Goal: Task Accomplishment & Management: Use online tool/utility

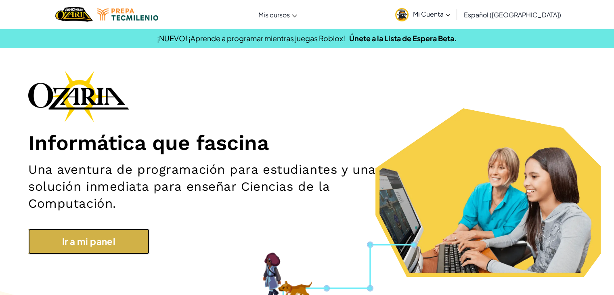
click at [125, 240] on link "Ir a mi panel" at bounding box center [88, 240] width 121 height 25
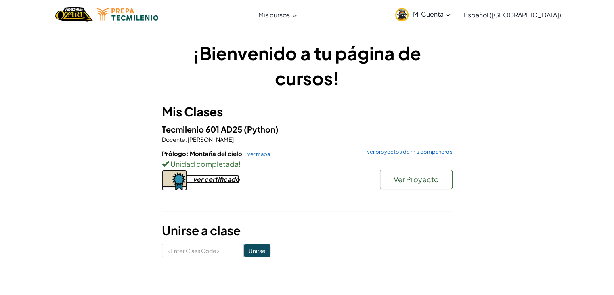
click at [224, 180] on div "ver certificado" at bounding box center [216, 179] width 46 height 8
click at [420, 185] on button "Ver Proyecto" at bounding box center [416, 178] width 73 height 19
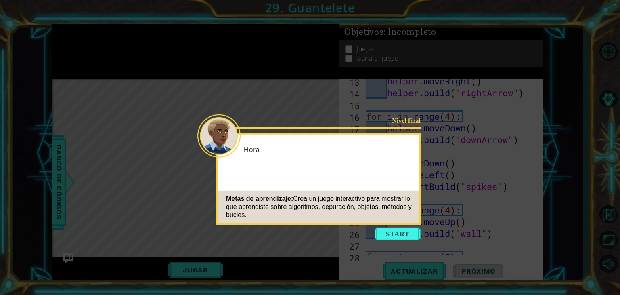
scroll to position [234, 0]
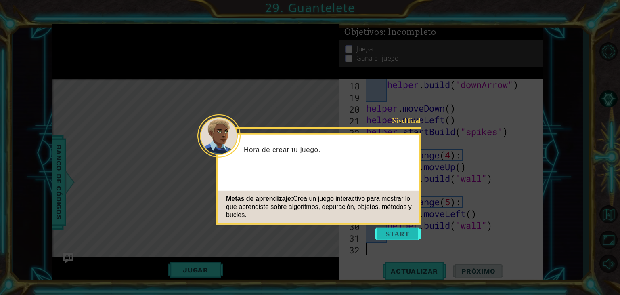
click at [397, 239] on button "Start" at bounding box center [397, 233] width 46 height 13
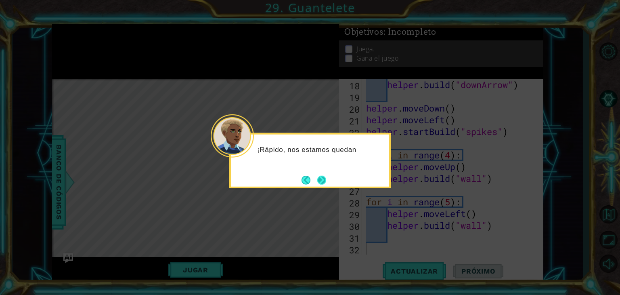
click at [323, 176] on button "Next" at bounding box center [321, 179] width 9 height 9
click at [319, 176] on button "Next" at bounding box center [321, 179] width 9 height 9
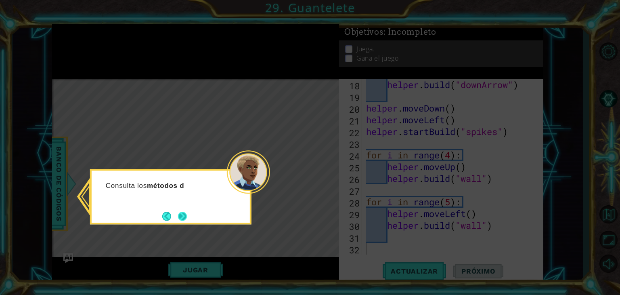
click at [180, 216] on button "Next" at bounding box center [182, 215] width 9 height 9
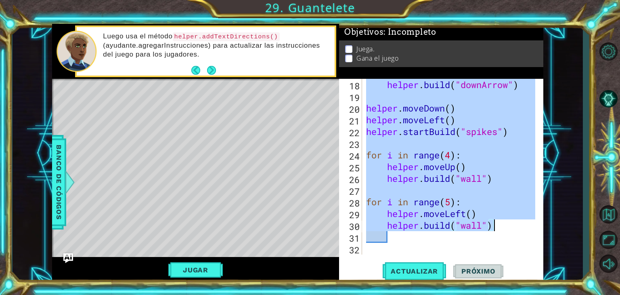
drag, startPoint x: 368, startPoint y: 119, endPoint x: 501, endPoint y: 226, distance: 170.4
click at [501, 226] on div "helper . build ( "downArrow" ) helper . moveDown ( ) helper . moveLeft ( ) help…" at bounding box center [451, 178] width 175 height 199
type textarea "helper.moveLeft() helper.build("wall")"
